Goal: Check status: Check status

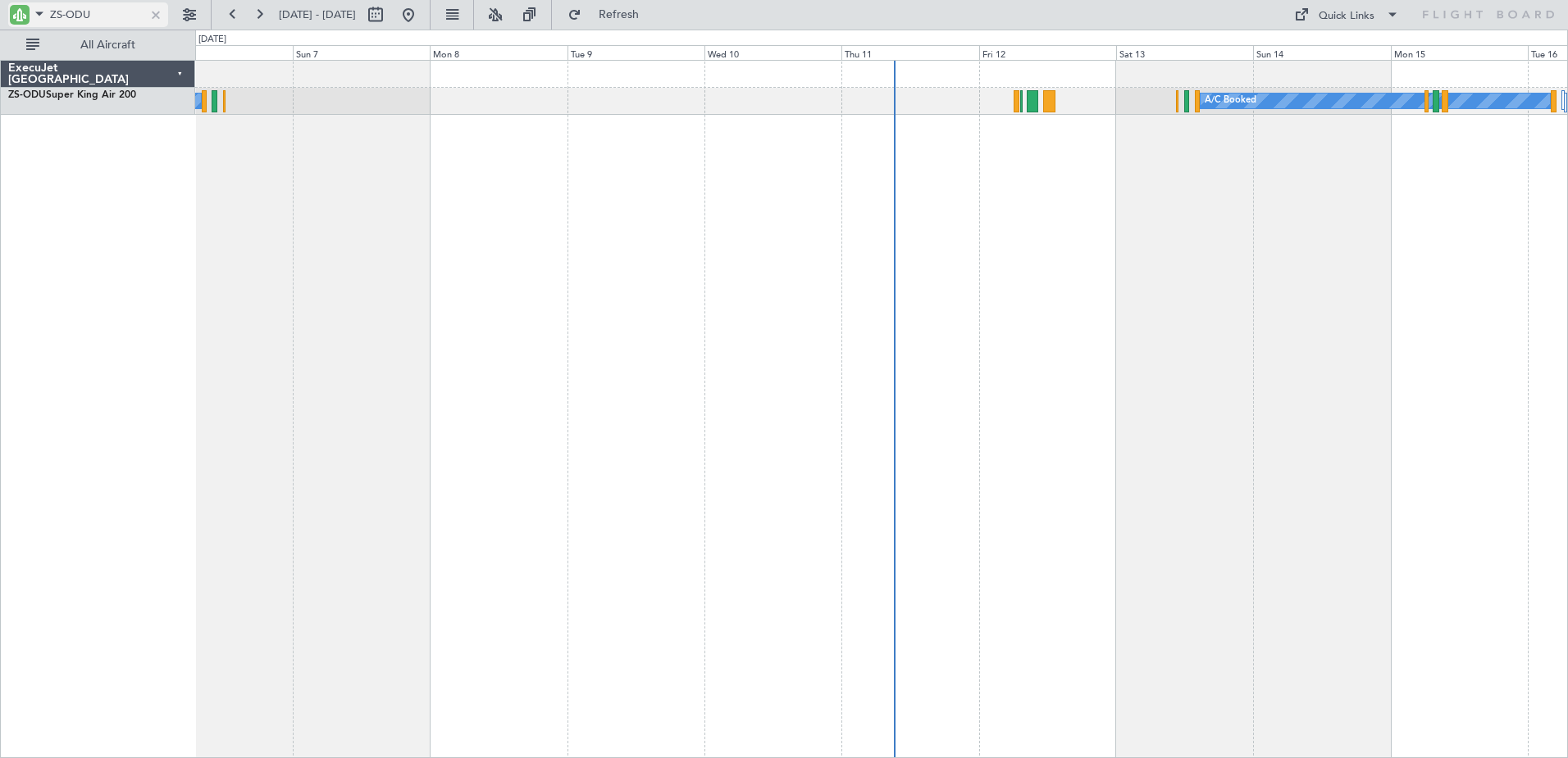
click at [154, 16] on div at bounding box center [156, 15] width 18 height 18
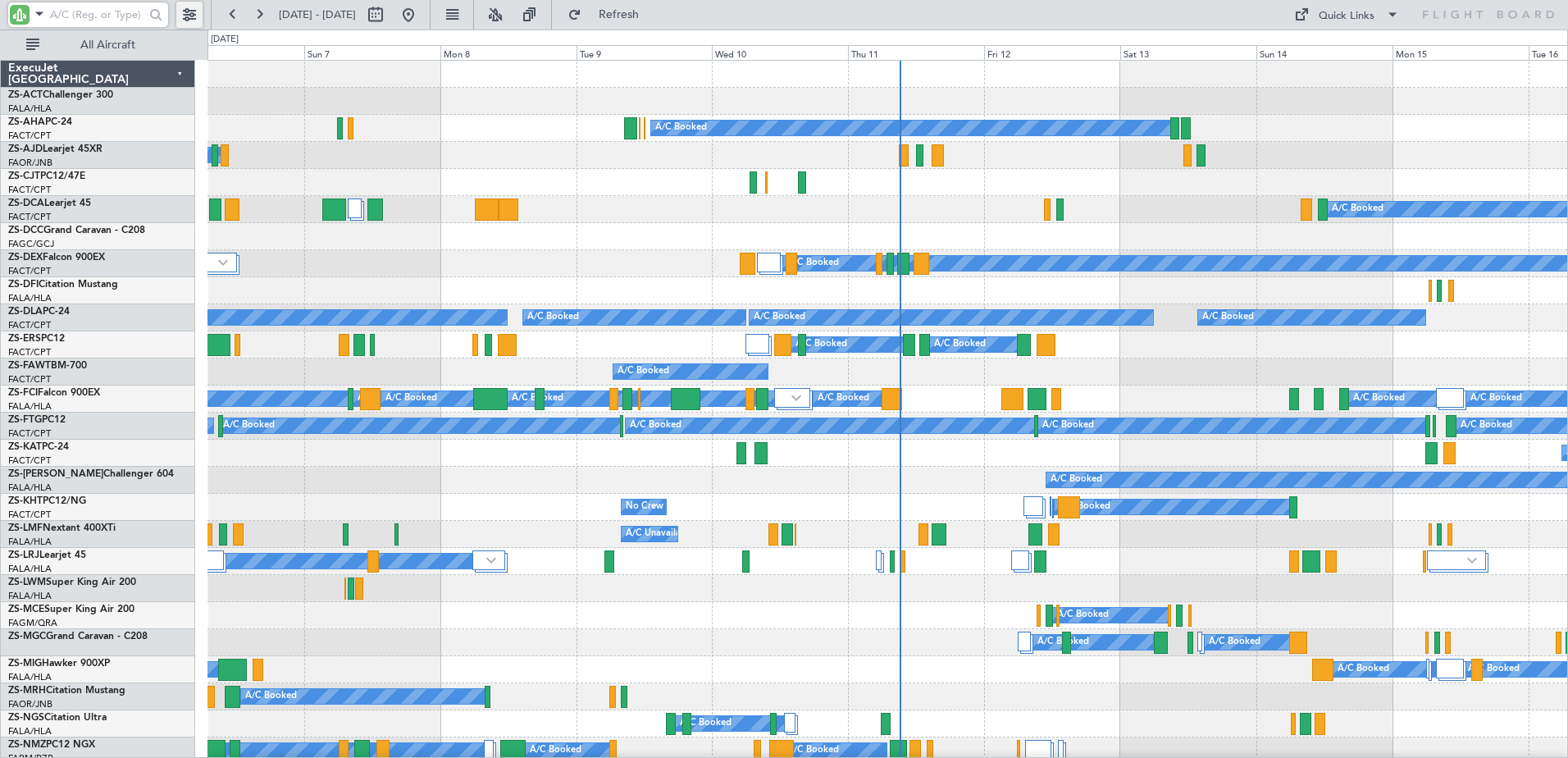
click at [183, 12] on button at bounding box center [189, 15] width 26 height 26
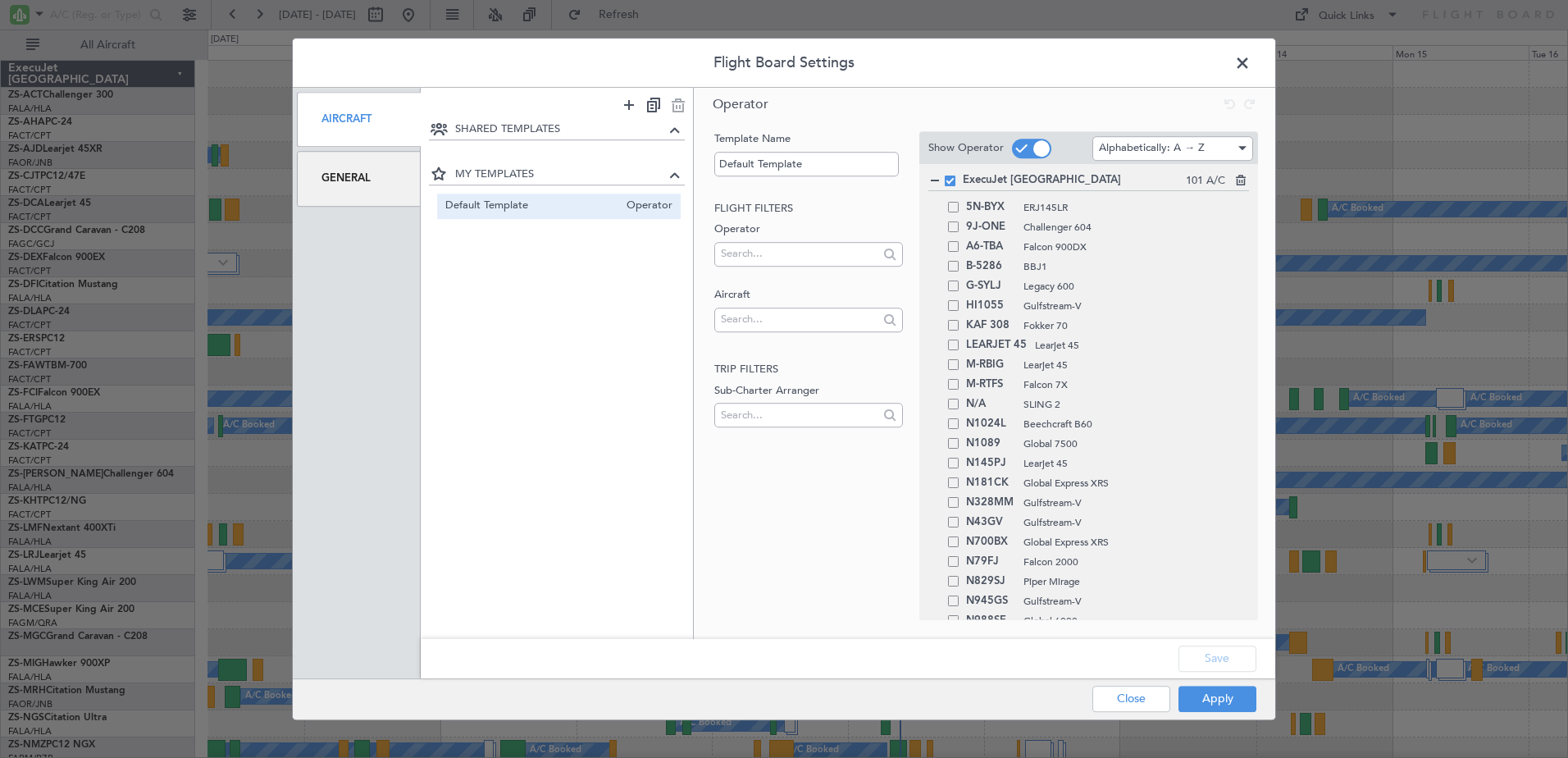
click at [350, 172] on div "General" at bounding box center [359, 178] width 124 height 55
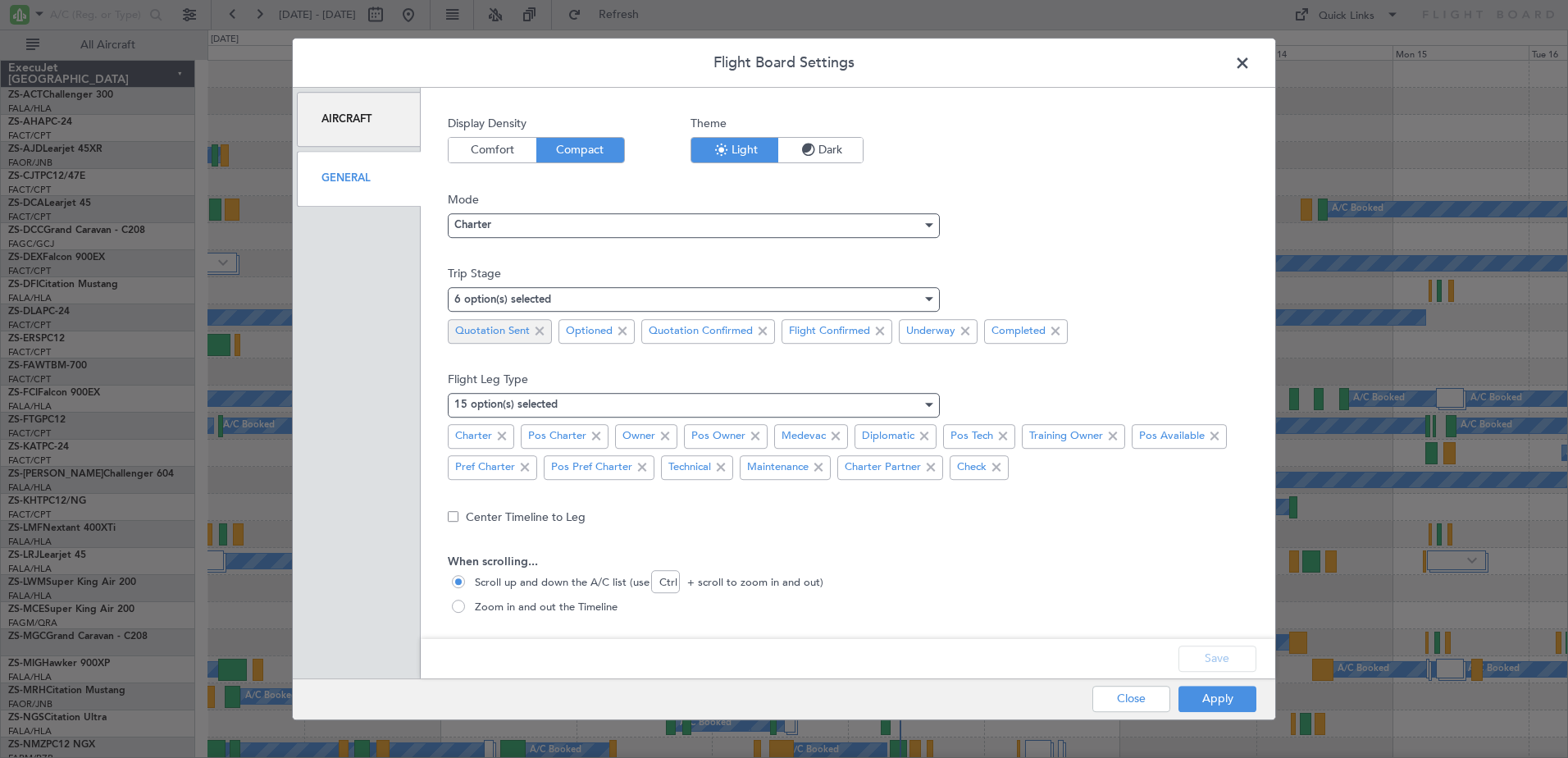
click at [540, 329] on span at bounding box center [539, 332] width 20 height 20
click at [511, 325] on span at bounding box center [512, 332] width 20 height 20
click at [564, 329] on span at bounding box center [569, 332] width 20 height 20
click at [1232, 696] on button "Apply" at bounding box center [1217, 699] width 78 height 26
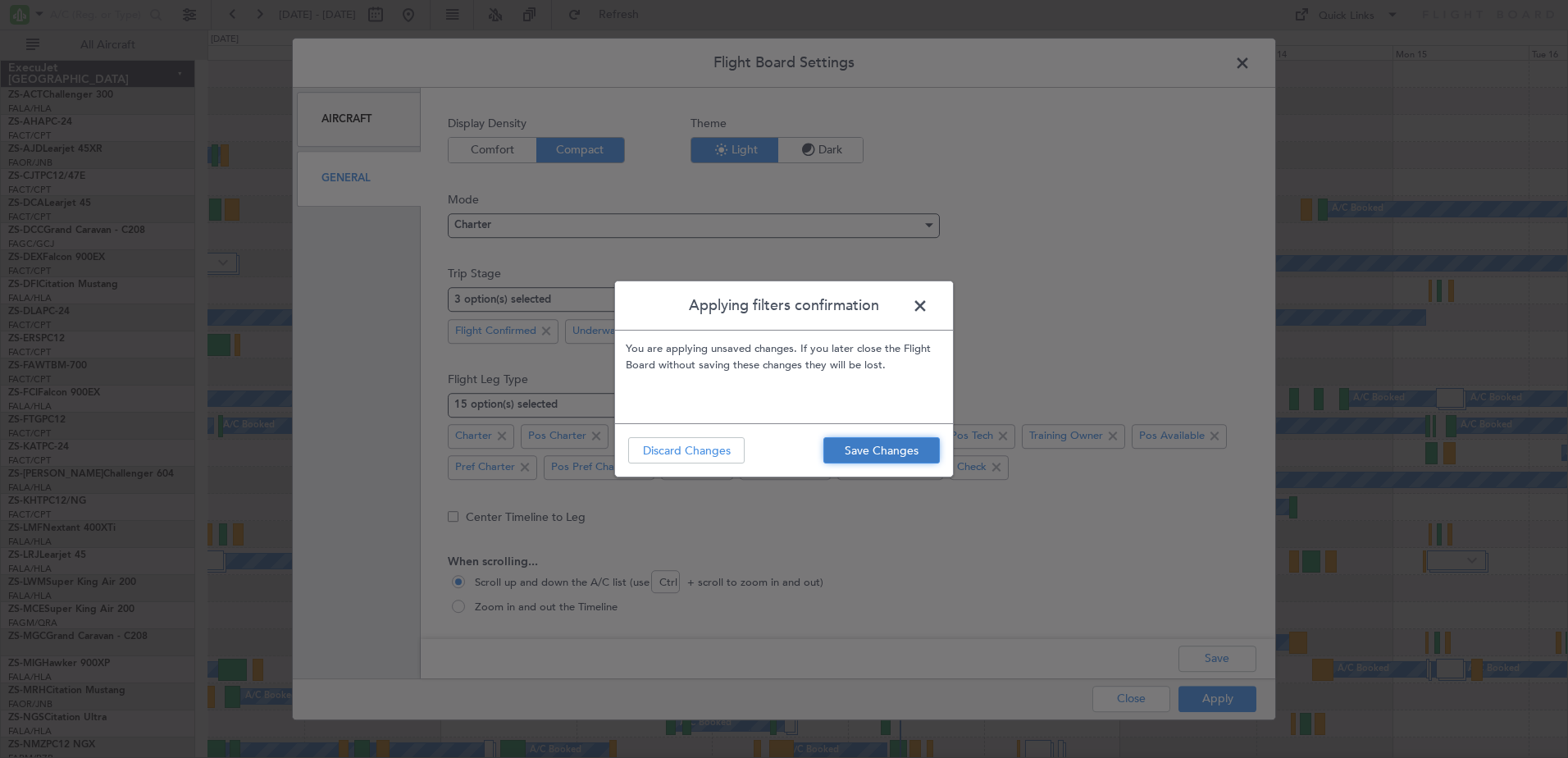
click at [866, 456] on button "Save Changes" at bounding box center [881, 450] width 117 height 26
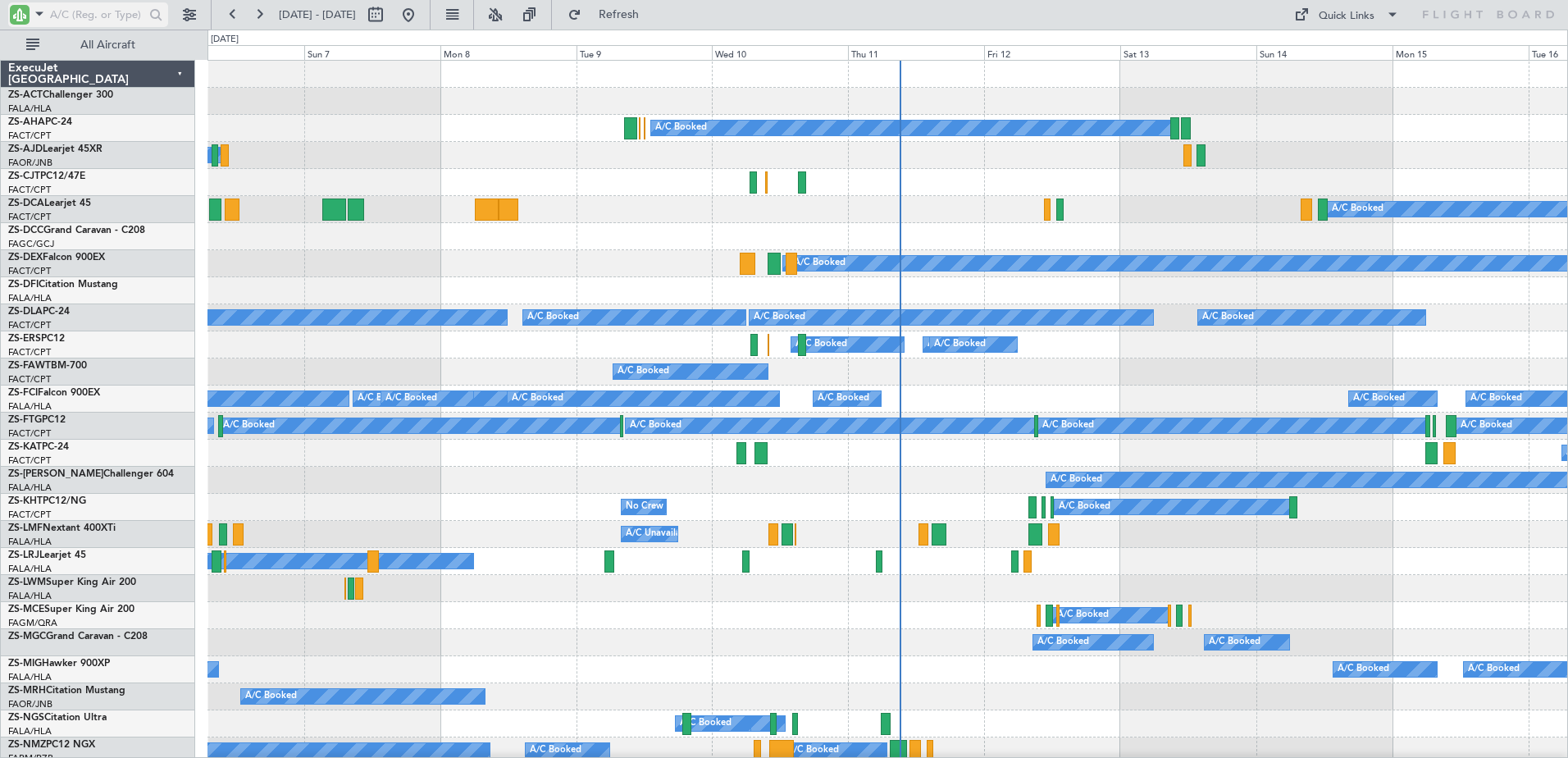
click at [94, 10] on input "text" at bounding box center [97, 15] width 94 height 25
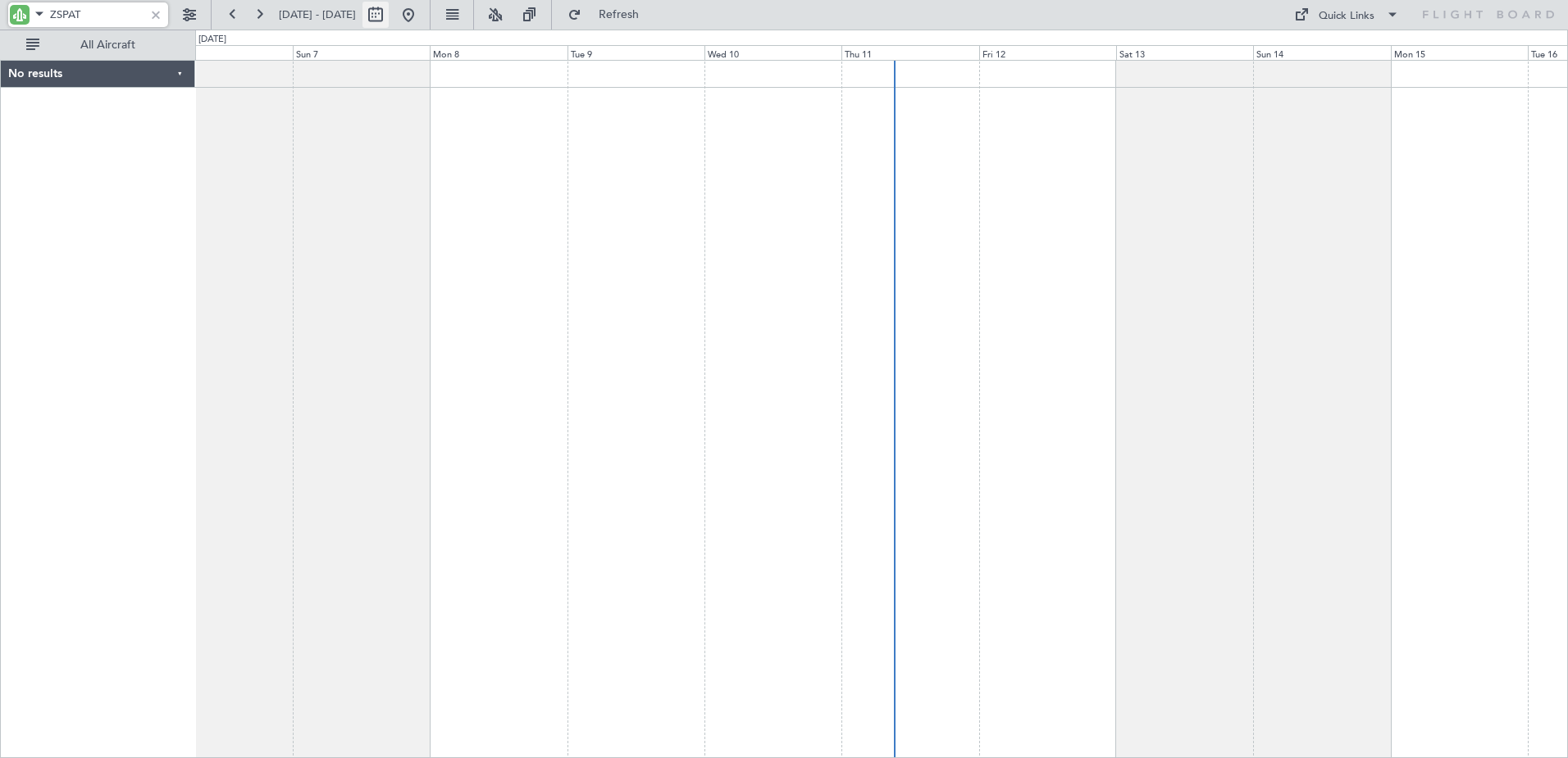
type input "ZSPAT"
click at [389, 16] on button at bounding box center [376, 15] width 26 height 26
select select "9"
select select "2025"
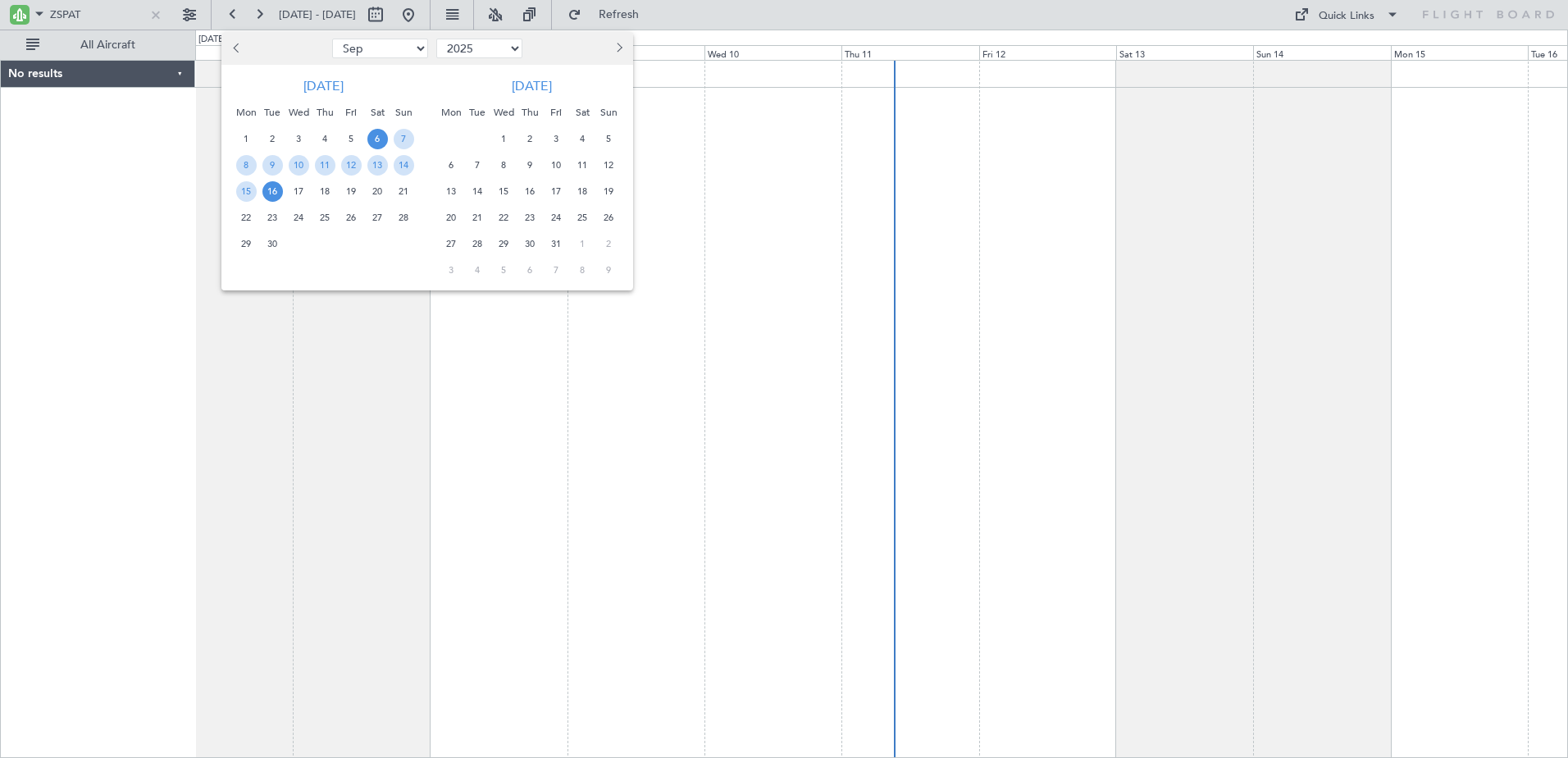
click at [901, 136] on div at bounding box center [784, 379] width 1568 height 758
